Goal: Find specific page/section: Find specific page/section

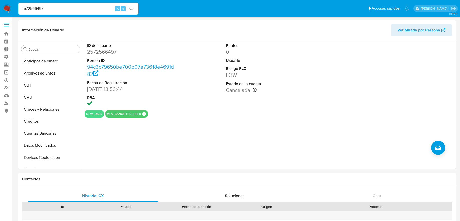
select select "10"
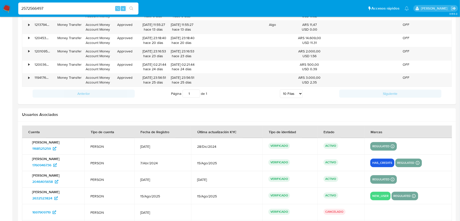
scroll to position [611, 0]
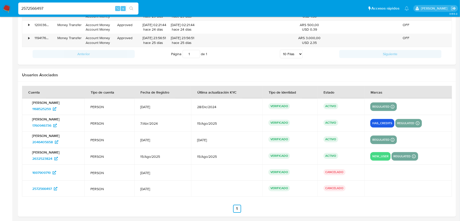
click at [87, 9] on input "2572566497" at bounding box center [78, 8] width 120 height 7
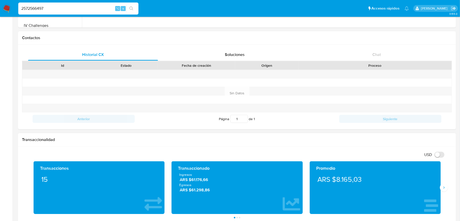
scroll to position [0, 0]
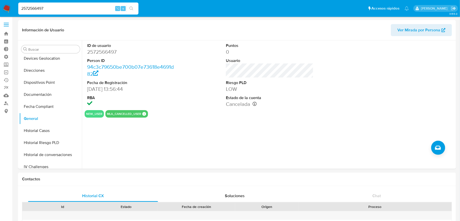
click at [8, 26] on span at bounding box center [6, 26] width 5 height 1
click at [0, 0] on input "checkbox" at bounding box center [0, 0] width 0 height 0
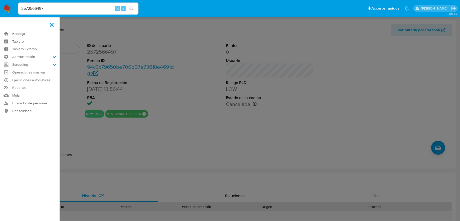
click at [304, 30] on label at bounding box center [230, 110] width 460 height 221
click at [0, 0] on input "checkbox" at bounding box center [0, 0] width 0 height 0
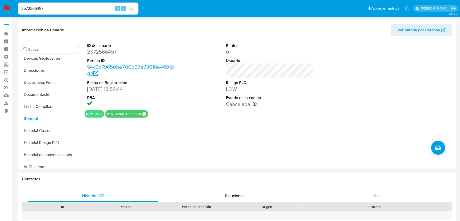
click at [101, 9] on input "2572566497" at bounding box center [78, 8] width 120 height 7
paste input "052122995"
type input "2052122995"
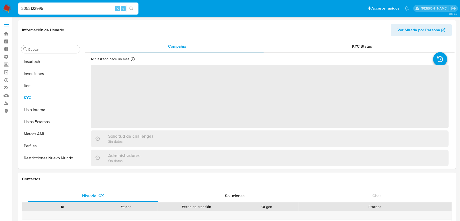
scroll to position [235, 0]
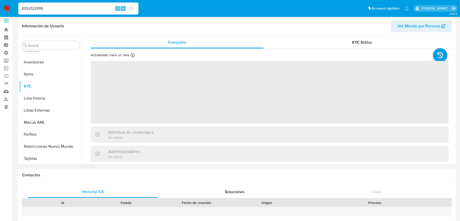
select select "10"
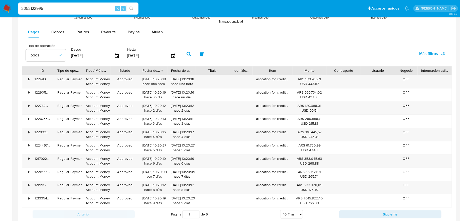
scroll to position [487, 0]
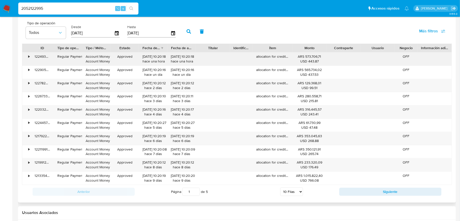
click at [26, 56] on div "•" at bounding box center [26, 58] width 9 height 13
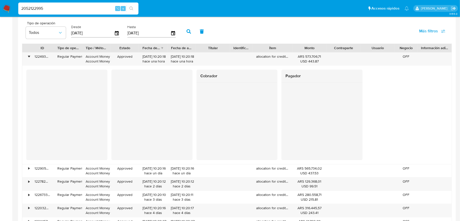
click at [185, 78] on div at bounding box center [151, 114] width 81 height 90
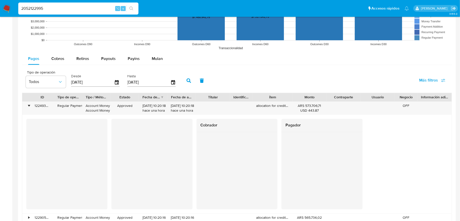
scroll to position [609, 0]
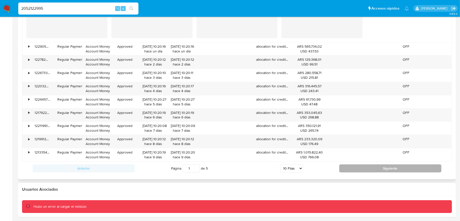
click at [349, 164] on button "Siguiente" at bounding box center [390, 168] width 102 height 8
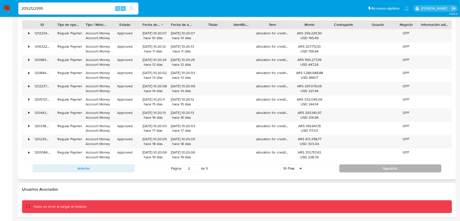
click at [349, 164] on button "Siguiente" at bounding box center [390, 168] width 102 height 8
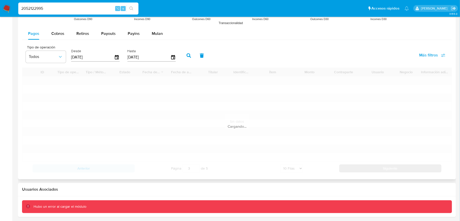
scroll to position [510, 0]
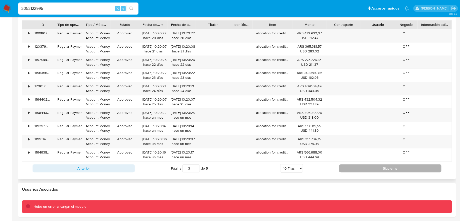
click at [349, 164] on button "Siguiente" at bounding box center [390, 168] width 102 height 8
type input "4"
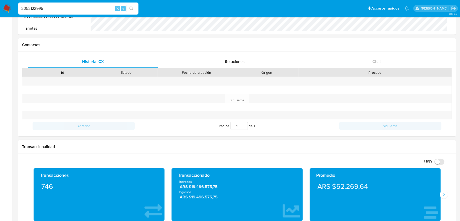
scroll to position [0, 0]
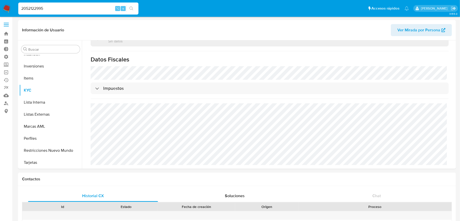
click at [57, 6] on input "2052122995" at bounding box center [78, 8] width 120 height 7
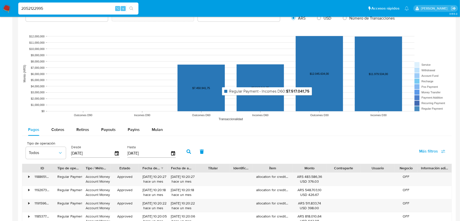
scroll to position [476, 0]
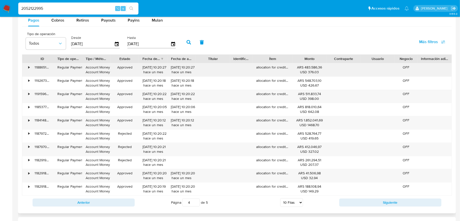
click at [31, 67] on div "118865150553" at bounding box center [42, 69] width 23 height 13
click at [30, 67] on div "•" at bounding box center [26, 69] width 9 height 13
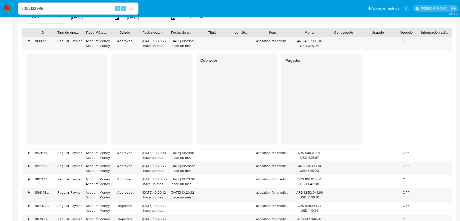
scroll to position [577, 0]
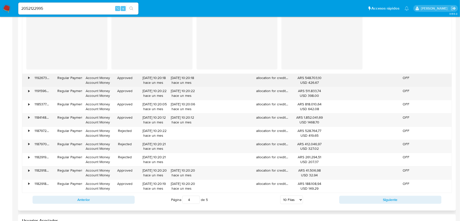
click at [31, 76] on div "•" at bounding box center [26, 80] width 9 height 13
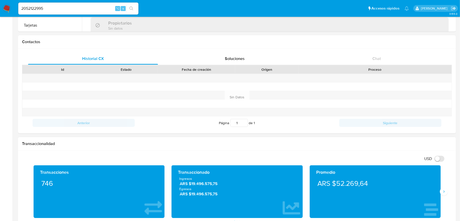
scroll to position [0, 0]
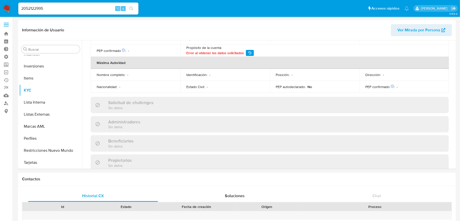
click at [68, 11] on input "2052122995" at bounding box center [78, 8] width 120 height 7
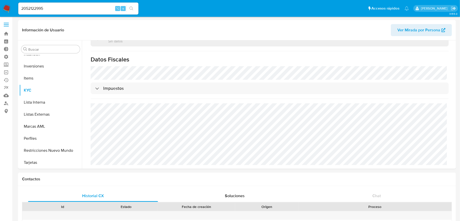
click at [80, 9] on input "2052122995" at bounding box center [78, 8] width 120 height 7
paste input "4833428"
type input "2054833428"
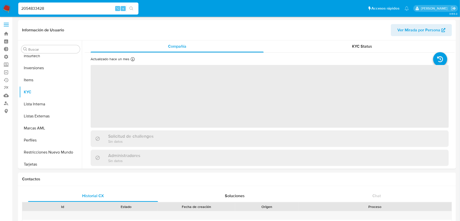
scroll to position [235, 0]
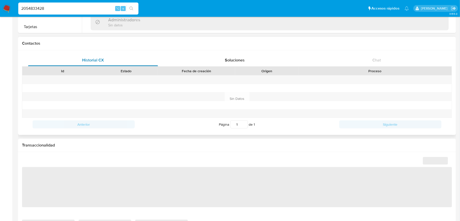
select select "10"
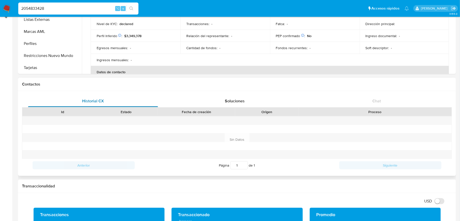
scroll to position [0, 0]
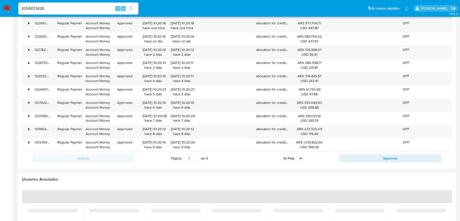
scroll to position [519, 0]
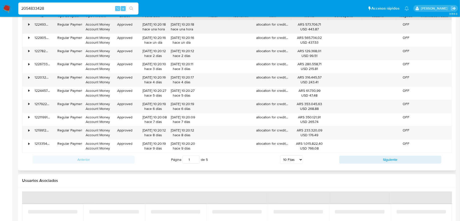
click at [29, 27] on div "•" at bounding box center [26, 26] width 9 height 13
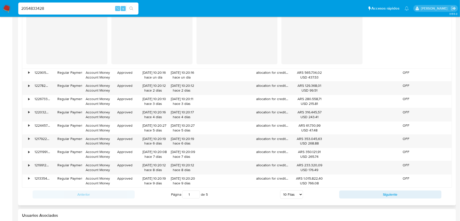
scroll to position [604, 0]
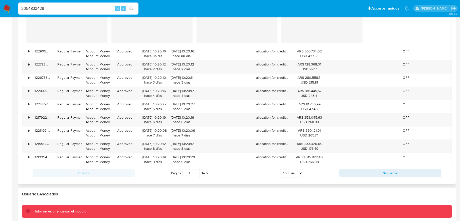
click at [287, 169] on select "5 Filas 10 Filas 20 Filas 25 Filas 50 Filas 100 Filas" at bounding box center [291, 173] width 23 height 9
select select "50"
click at [280, 169] on select "5 Filas 10 Filas 20 Filas 25 Filas 50 Filas 100 Filas" at bounding box center [291, 173] width 23 height 9
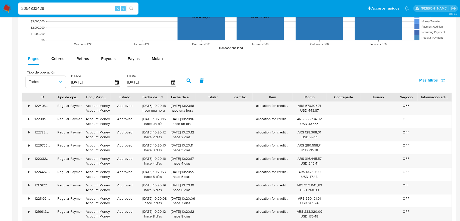
scroll to position [410, 0]
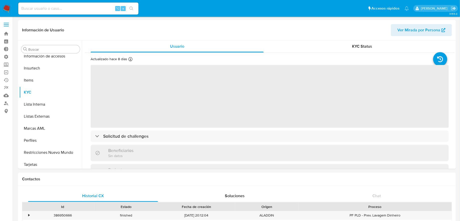
scroll to position [212, 0]
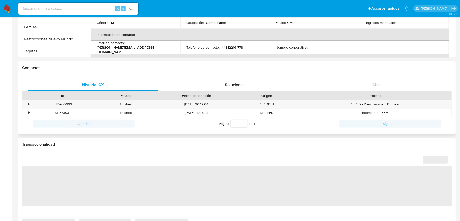
select select "10"
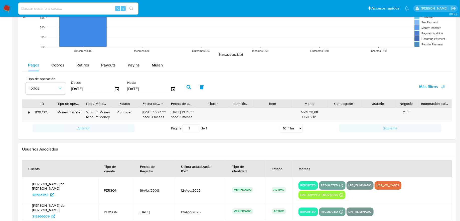
scroll to position [411, 0]
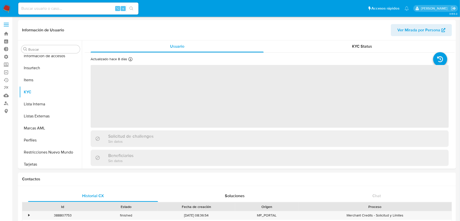
scroll to position [224, 0]
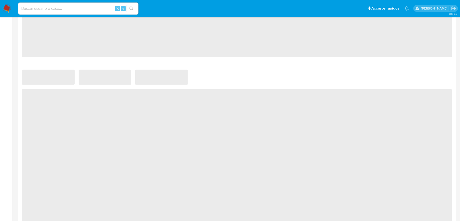
select select "10"
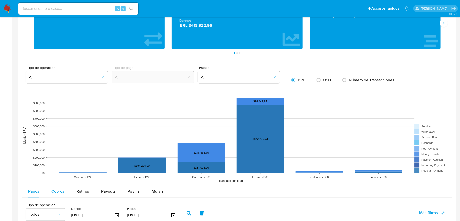
scroll to position [348, 0]
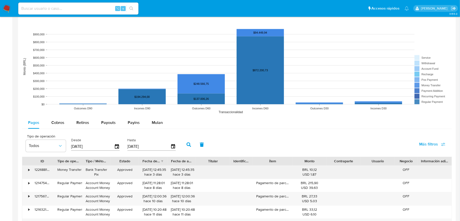
click at [38, 167] on div "122688155192" at bounding box center [42, 172] width 23 height 13
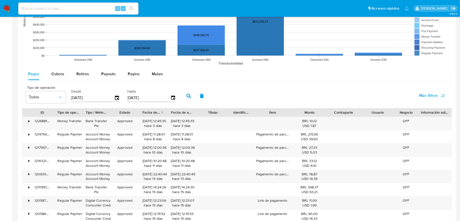
scroll to position [400, 0]
